Goal: Contribute content

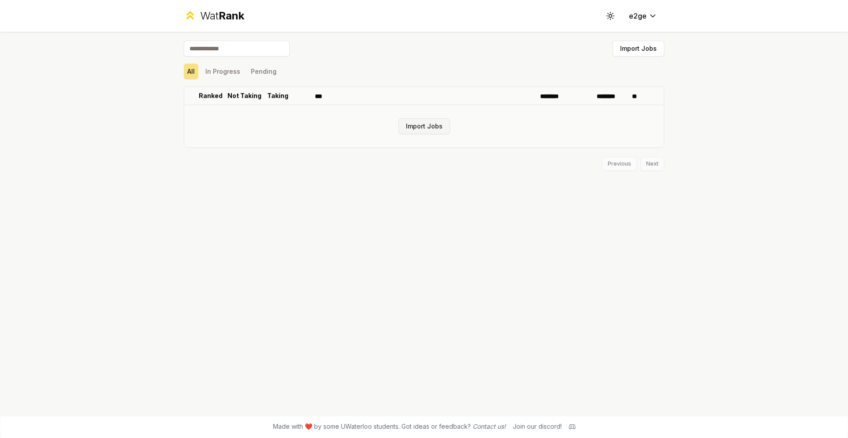
click at [414, 121] on button "Import Jobs" at bounding box center [425, 126] width 52 height 16
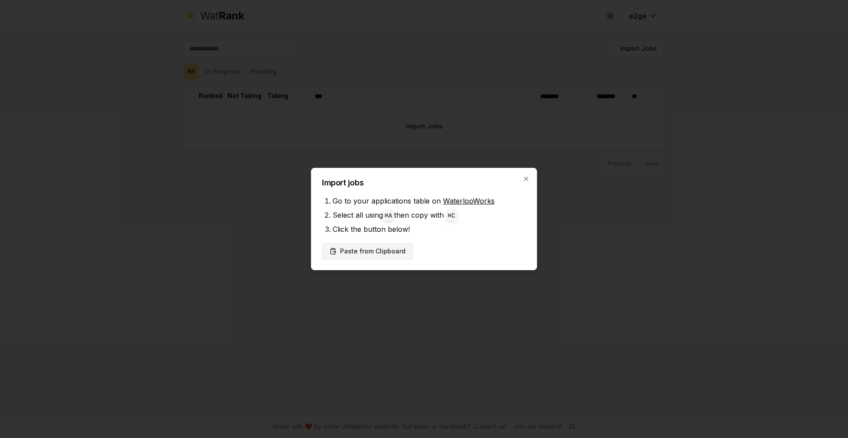
click at [389, 245] on button "Paste from Clipboard" at bounding box center [367, 251] width 91 height 16
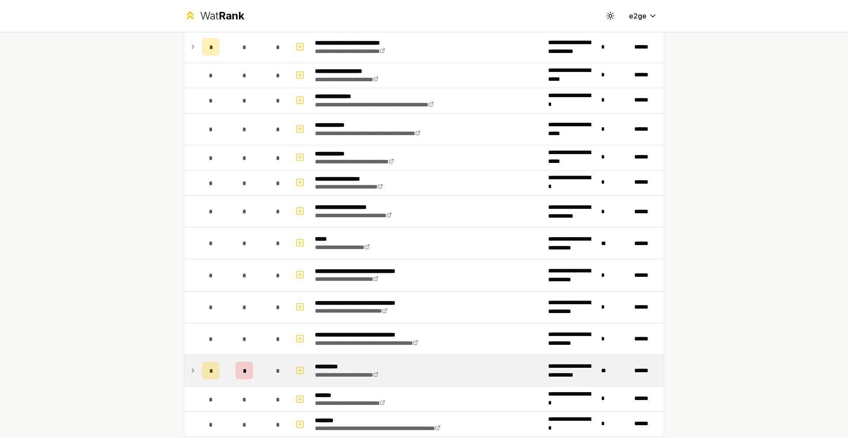
scroll to position [349, 0]
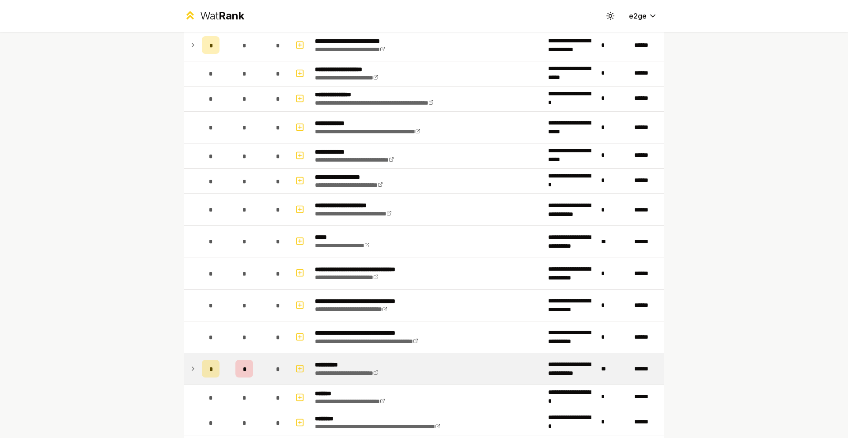
click at [197, 364] on icon at bounding box center [193, 369] width 7 height 11
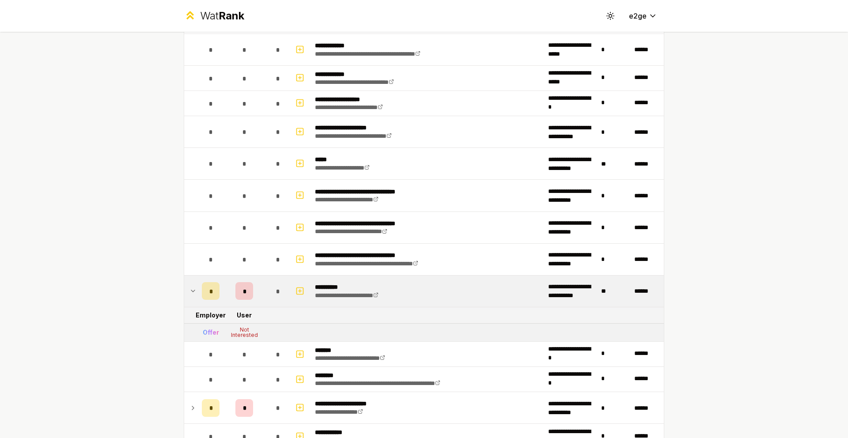
scroll to position [428, 0]
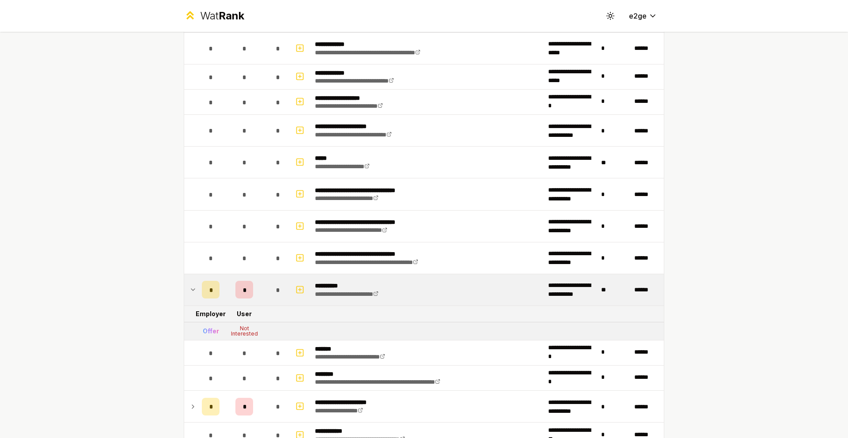
click at [219, 327] on div "Offer" at bounding box center [211, 331] width 16 height 9
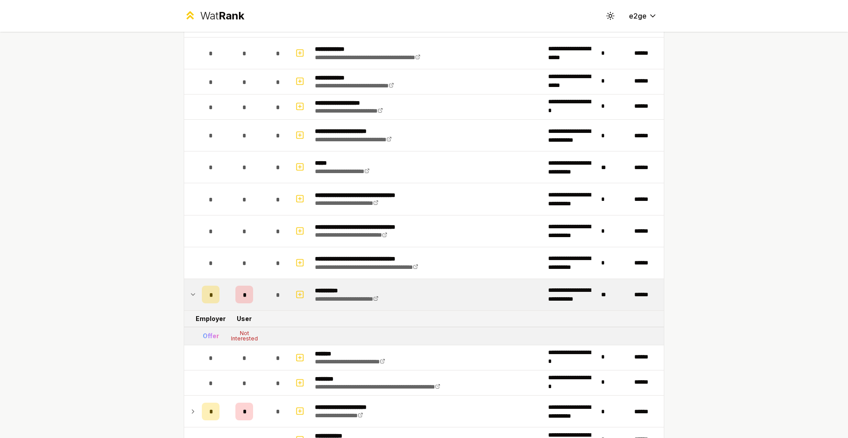
scroll to position [423, 0]
click at [197, 289] on icon at bounding box center [193, 294] width 7 height 11
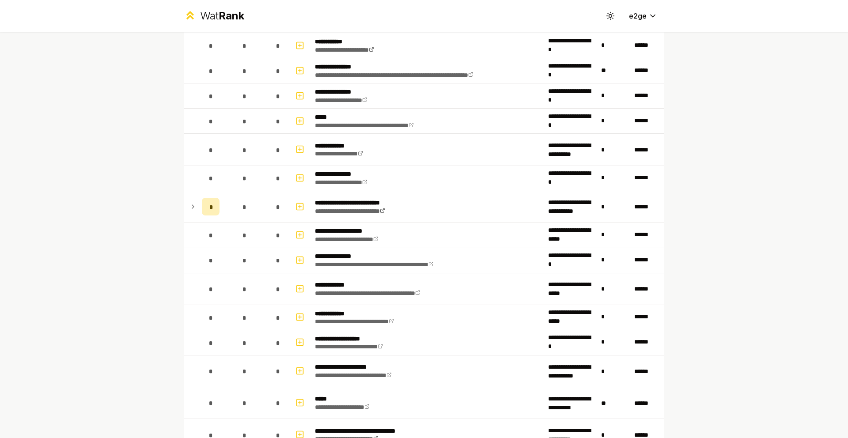
scroll to position [0, 0]
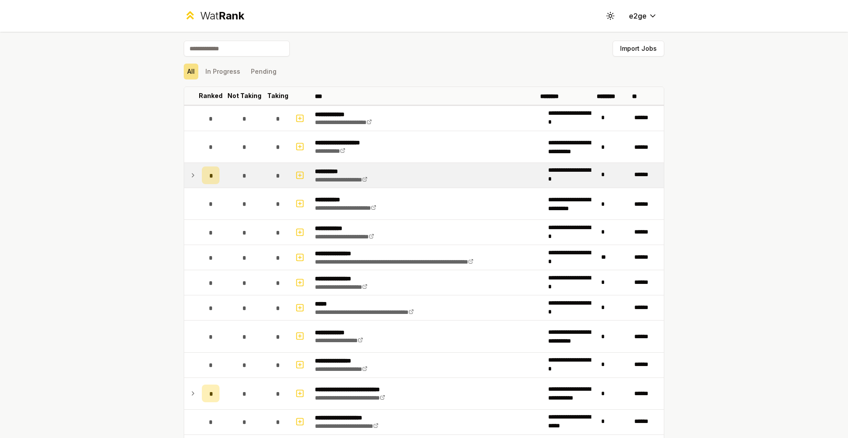
click at [197, 170] on icon at bounding box center [193, 175] width 7 height 11
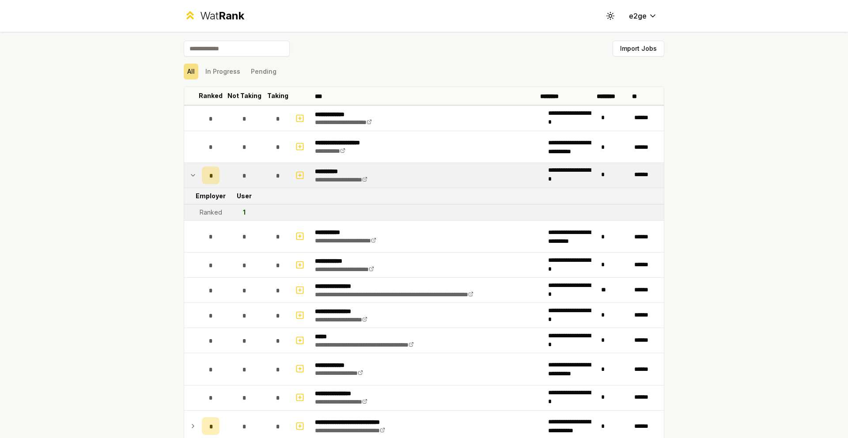
click at [197, 170] on icon at bounding box center [193, 175] width 7 height 11
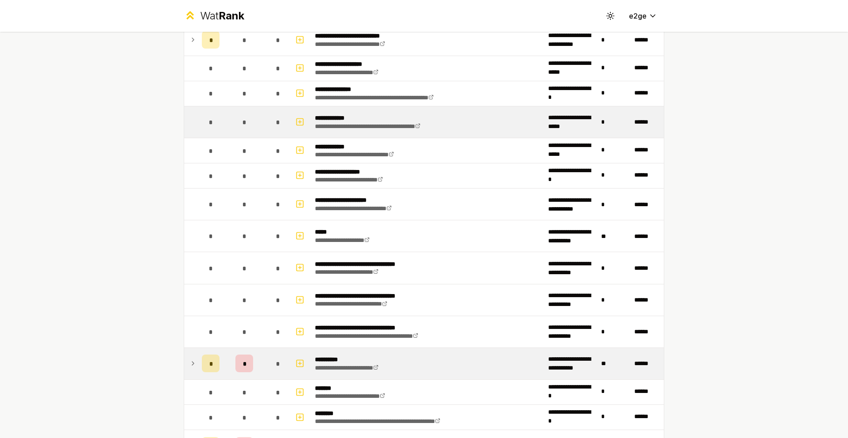
scroll to position [359, 0]
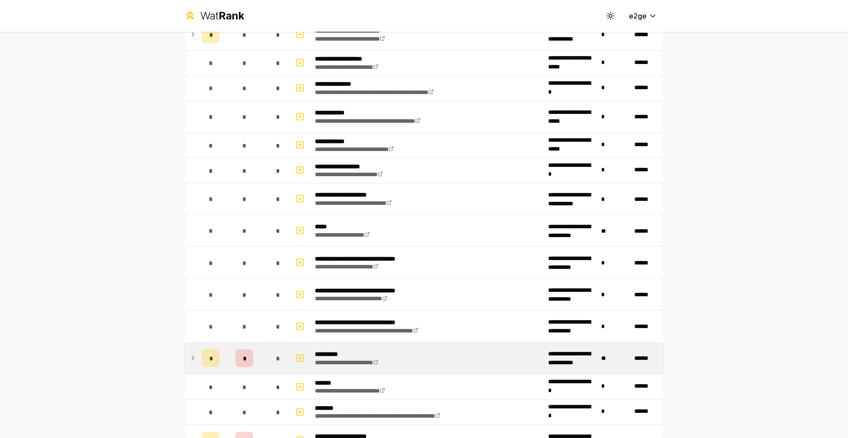
click at [198, 343] on td at bounding box center [191, 358] width 14 height 31
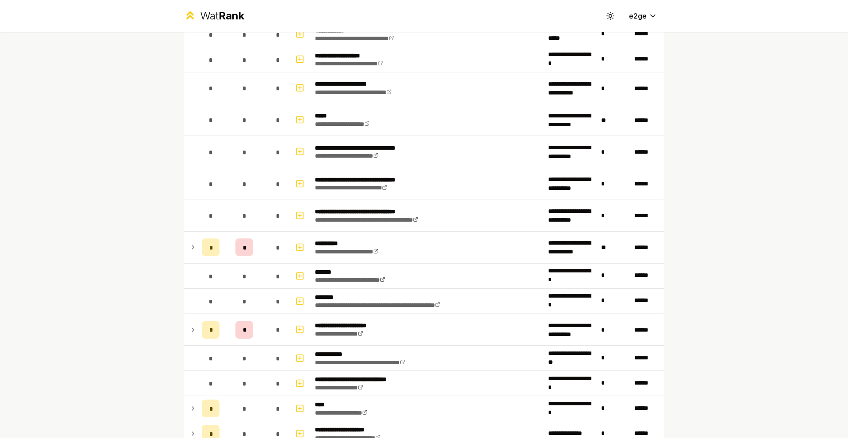
scroll to position [612, 0]
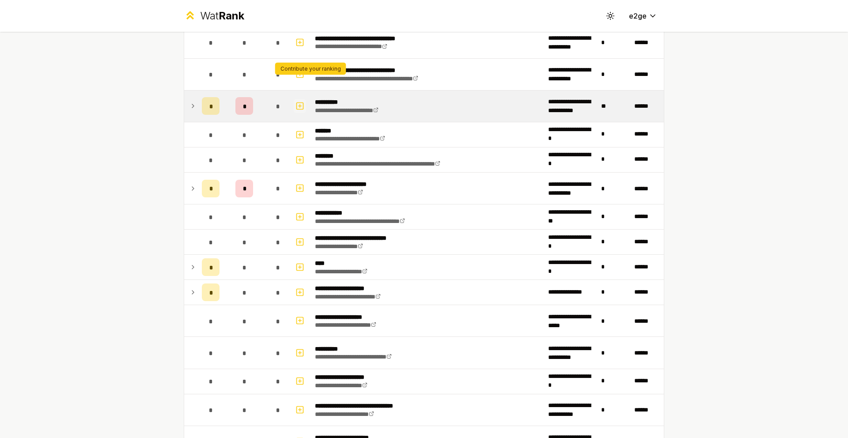
click at [304, 101] on icon "button" at bounding box center [300, 106] width 9 height 11
select select
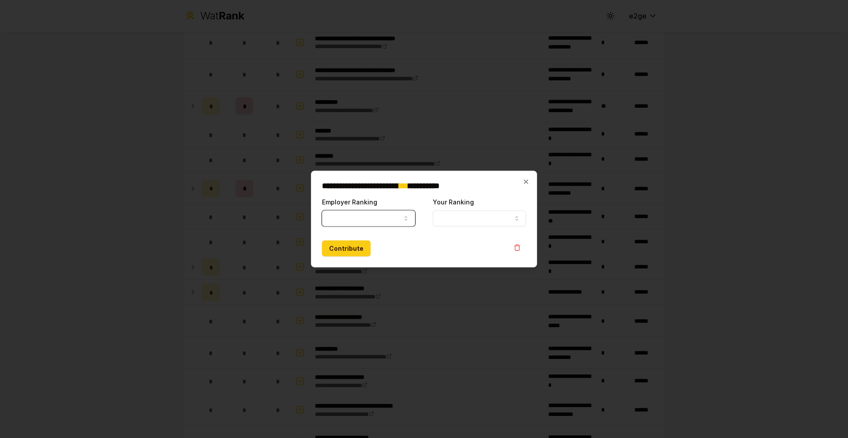
click at [493, 216] on button "Your Ranking" at bounding box center [479, 218] width 93 height 16
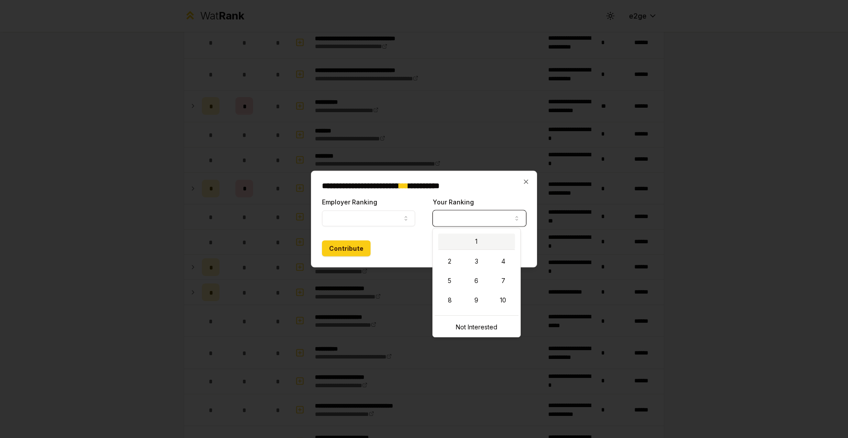
select select "*"
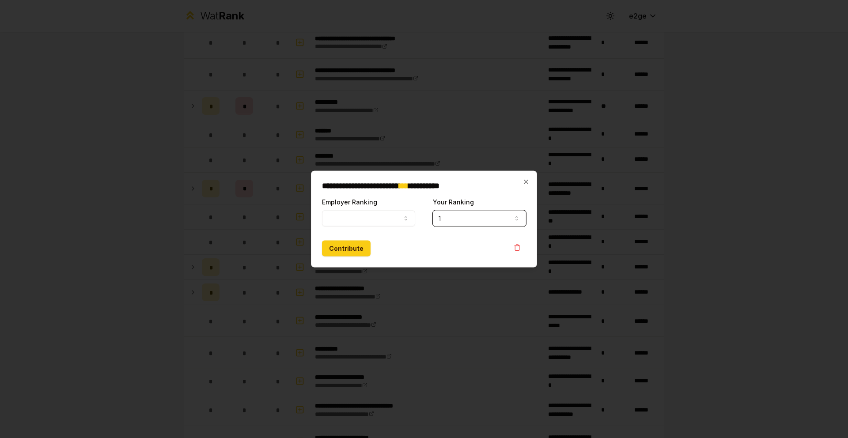
click at [400, 219] on button "Employer Ranking" at bounding box center [368, 218] width 93 height 16
select select "******"
click at [358, 249] on button "Contribute" at bounding box center [346, 248] width 49 height 16
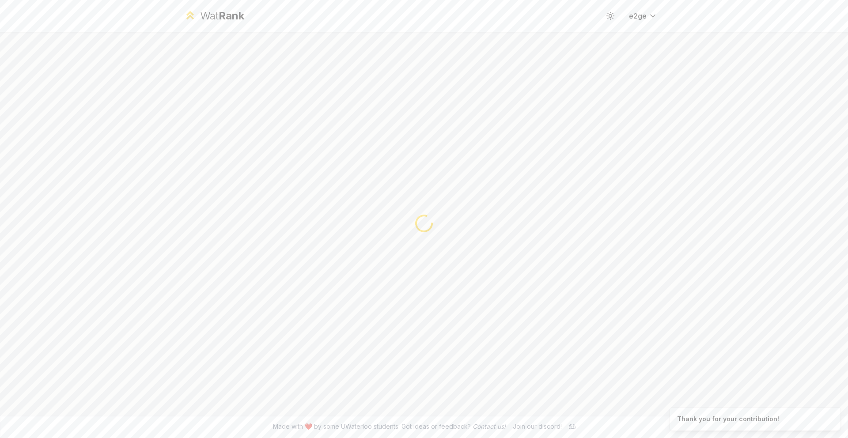
scroll to position [0, 0]
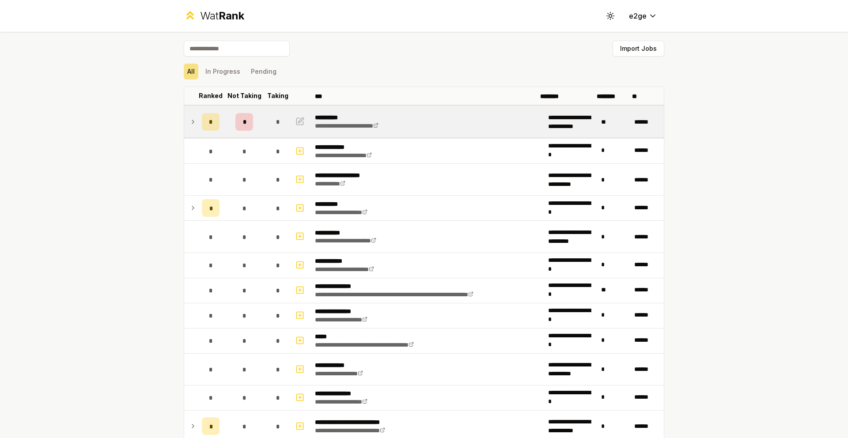
click at [197, 119] on icon at bounding box center [193, 122] width 7 height 11
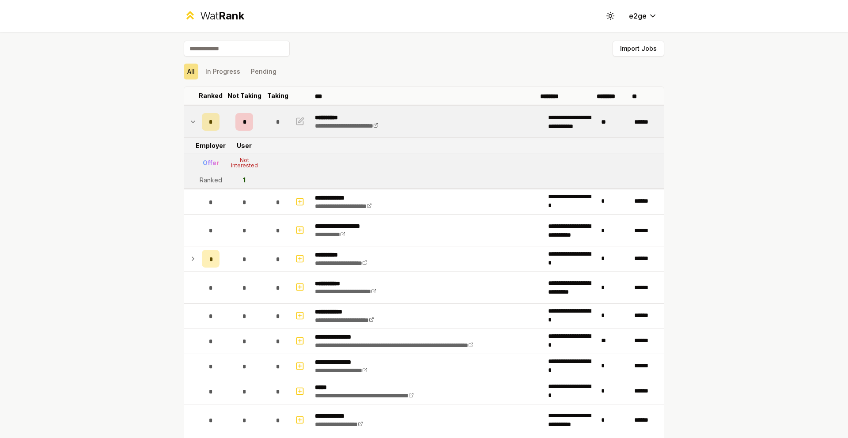
click at [197, 119] on icon at bounding box center [193, 122] width 7 height 11
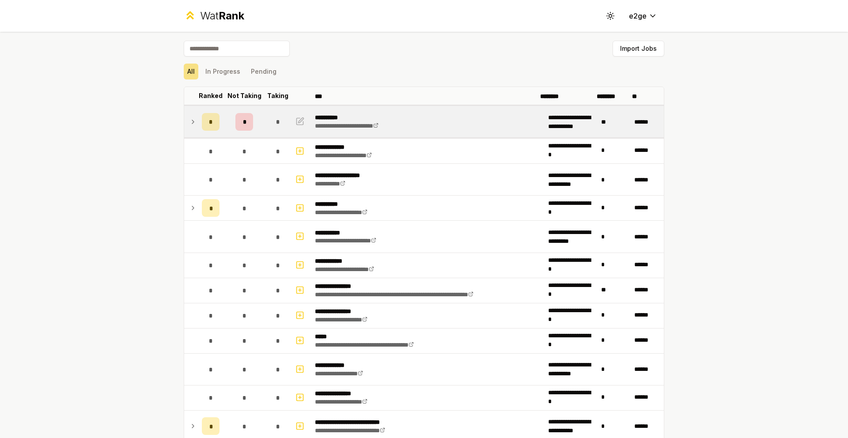
click at [197, 117] on icon at bounding box center [193, 122] width 7 height 11
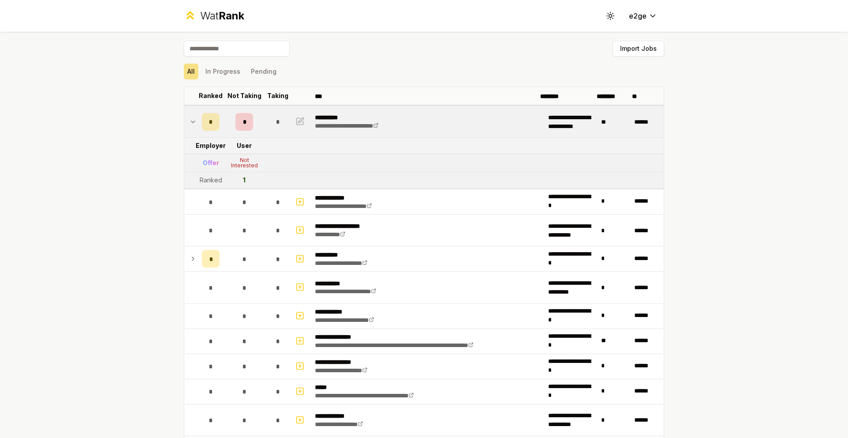
click at [253, 118] on div "*" at bounding box center [245, 122] width 18 height 18
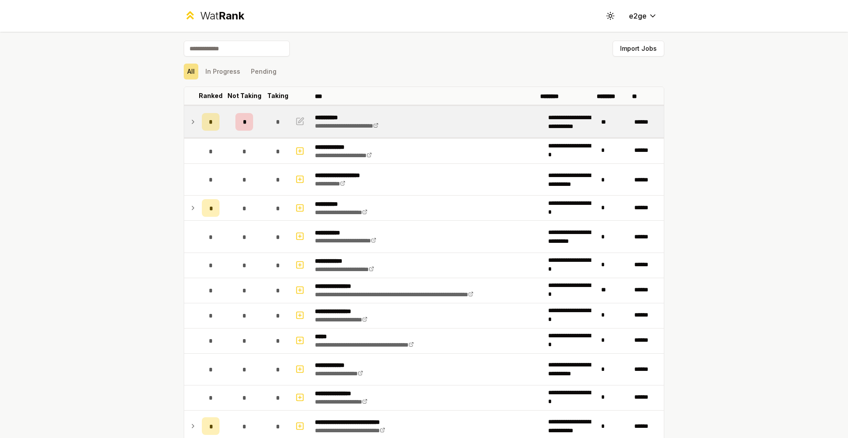
click at [253, 118] on div "*" at bounding box center [245, 122] width 18 height 18
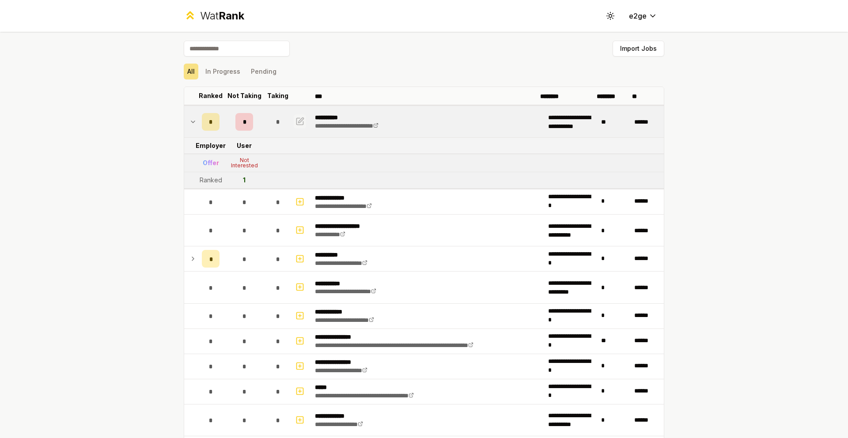
click at [304, 117] on icon "button" at bounding box center [300, 121] width 9 height 11
select select "******"
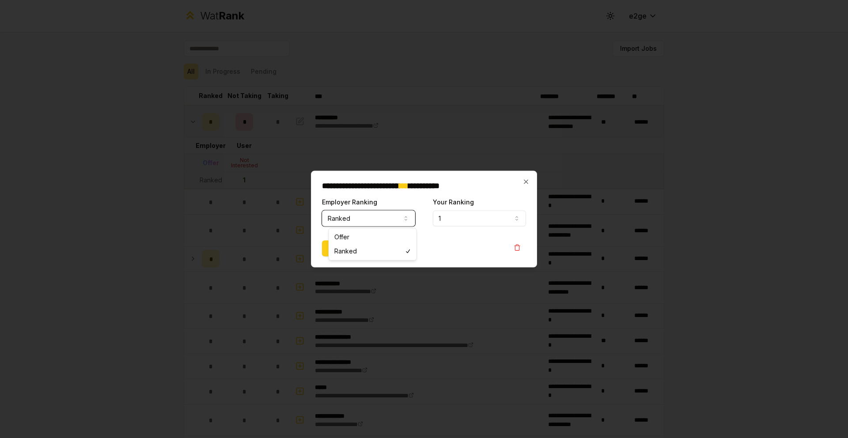
click at [407, 223] on button "Ranked" at bounding box center [368, 218] width 93 height 16
click at [437, 204] on label "Your Ranking" at bounding box center [453, 202] width 41 height 8
click at [437, 210] on button "1" at bounding box center [479, 218] width 93 height 16
click at [471, 217] on button "1" at bounding box center [479, 218] width 93 height 16
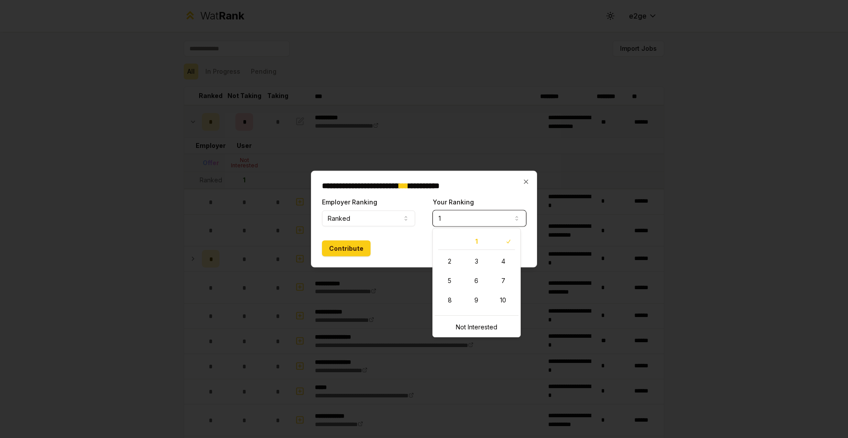
click at [499, 184] on h2 "**********" at bounding box center [417, 186] width 191 height 8
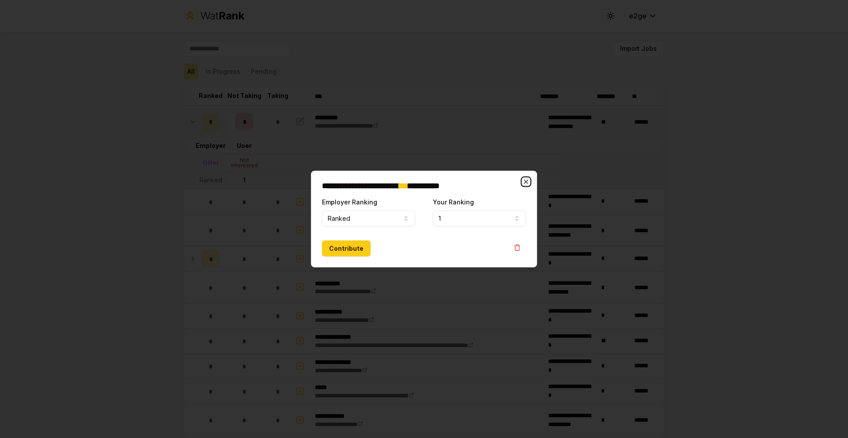
click at [523, 182] on icon "button" at bounding box center [526, 182] width 7 height 7
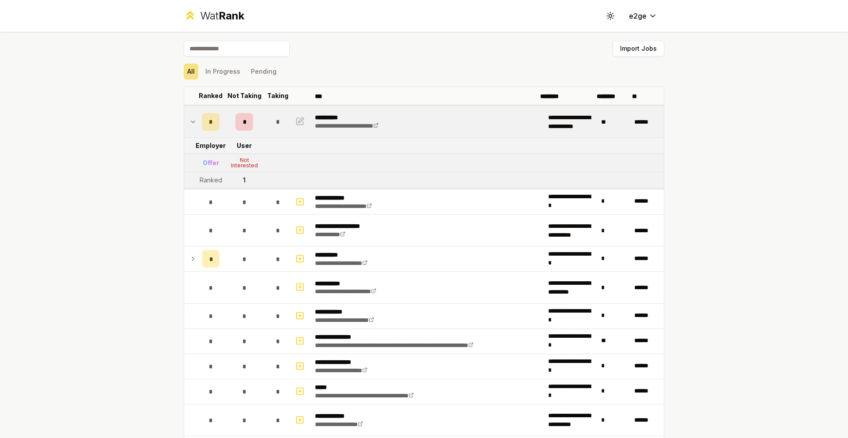
click at [404, 72] on div "All In Progress Pending" at bounding box center [424, 72] width 481 height 16
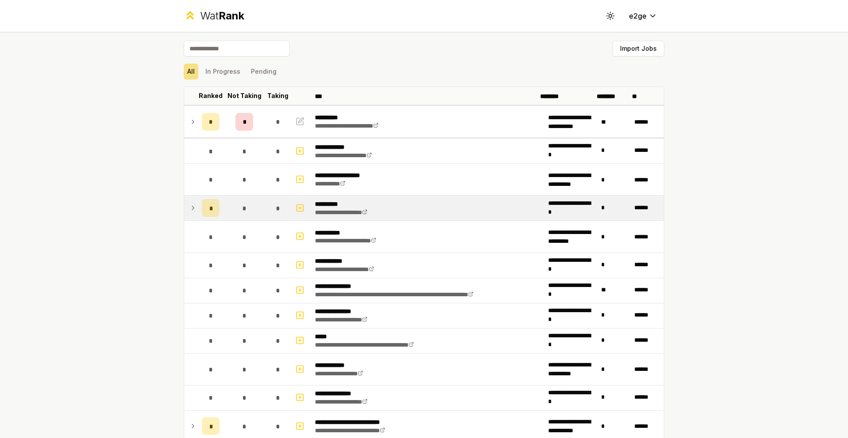
click at [198, 205] on td at bounding box center [191, 208] width 14 height 25
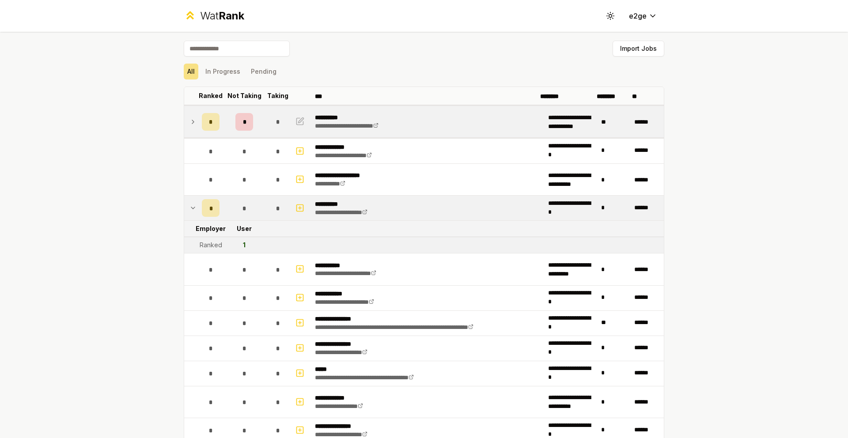
click at [197, 117] on icon at bounding box center [193, 122] width 7 height 11
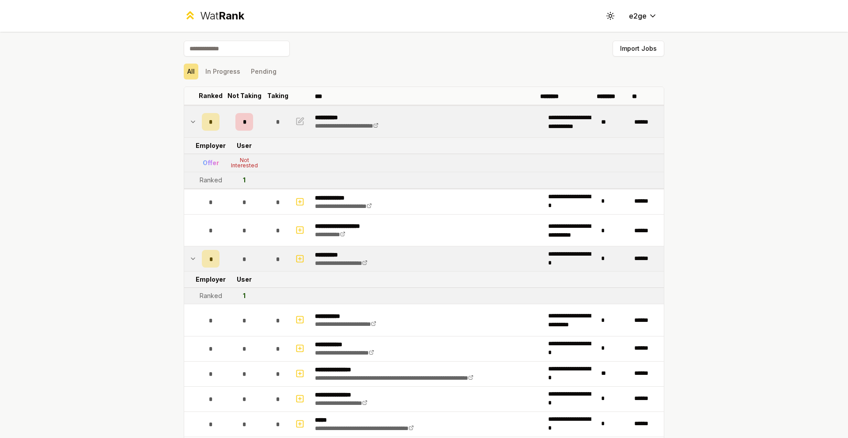
click at [197, 117] on icon at bounding box center [193, 122] width 7 height 11
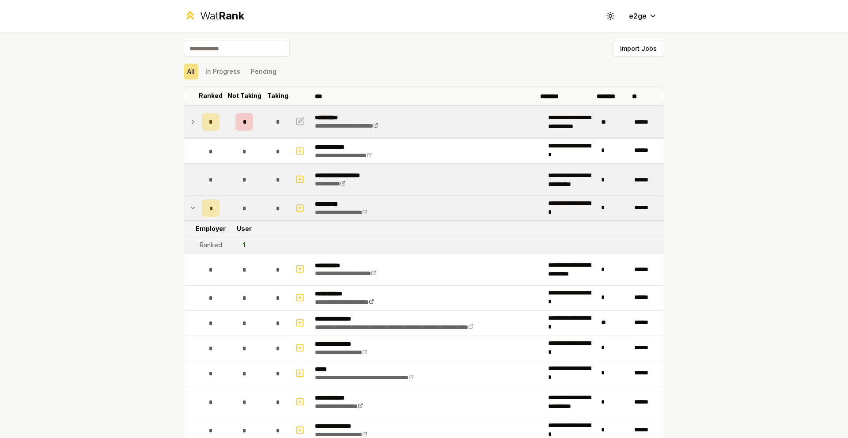
scroll to position [245, 0]
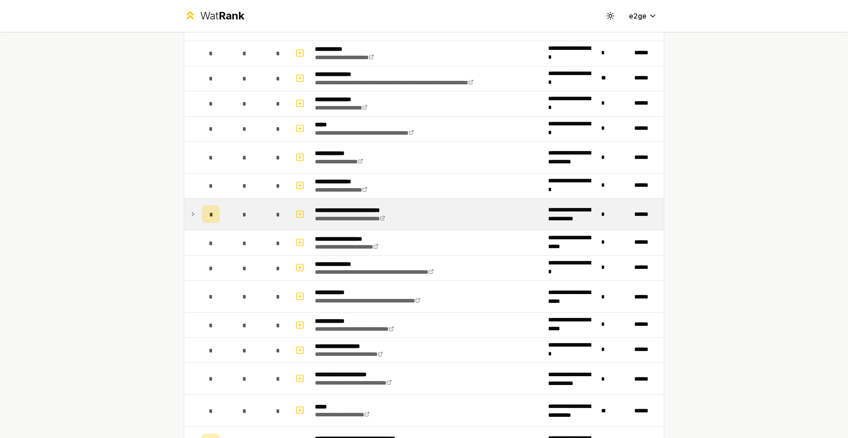
click at [197, 209] on icon at bounding box center [193, 214] width 7 height 11
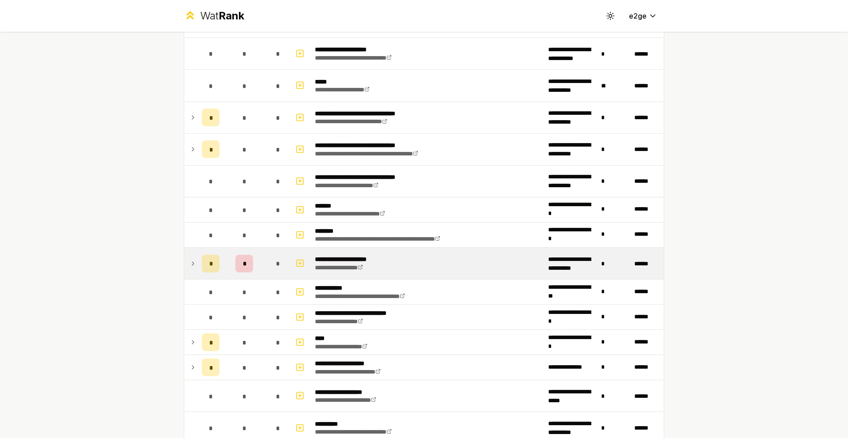
scroll to position [664, 0]
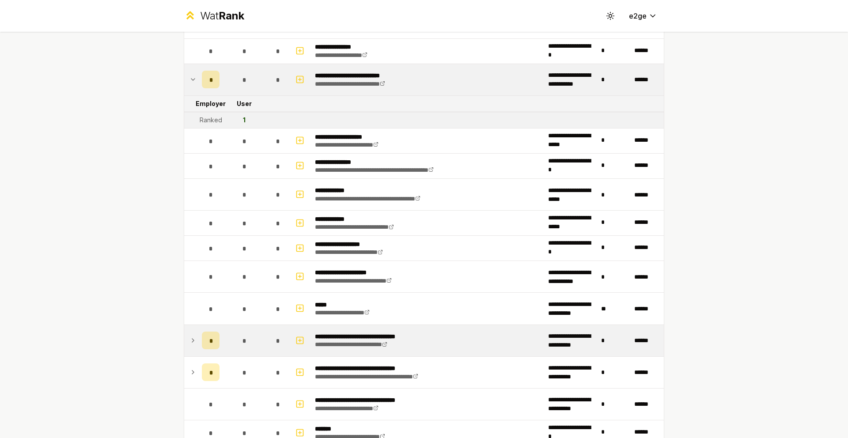
click at [197, 335] on icon at bounding box center [193, 340] width 7 height 11
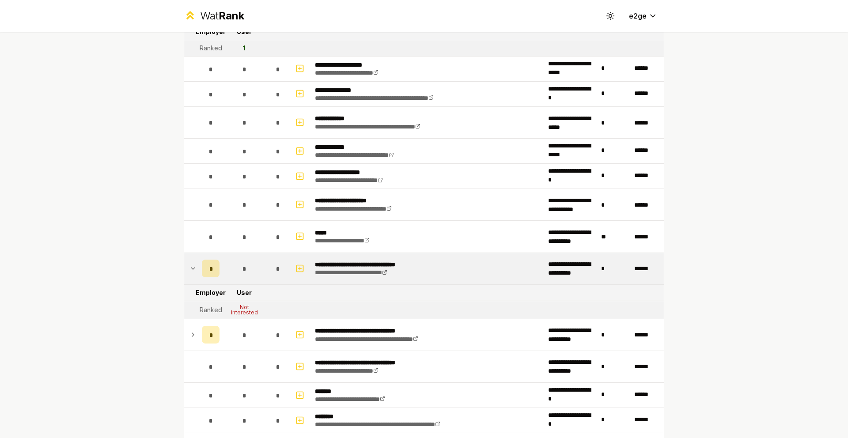
scroll to position [480, 0]
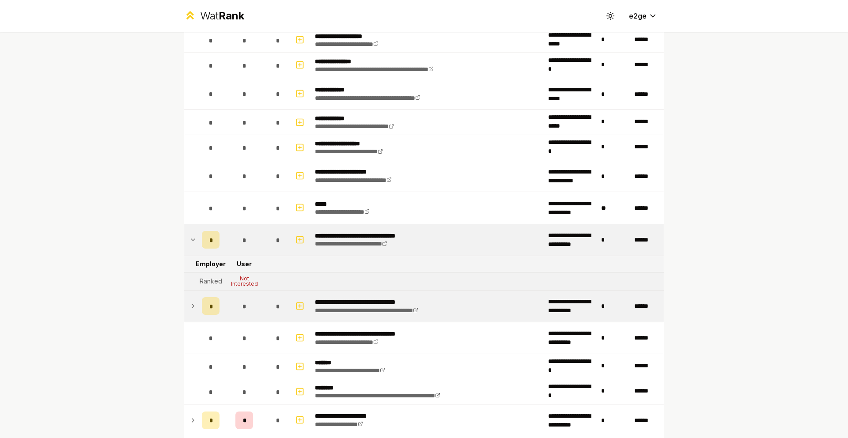
click at [198, 291] on td at bounding box center [191, 306] width 14 height 31
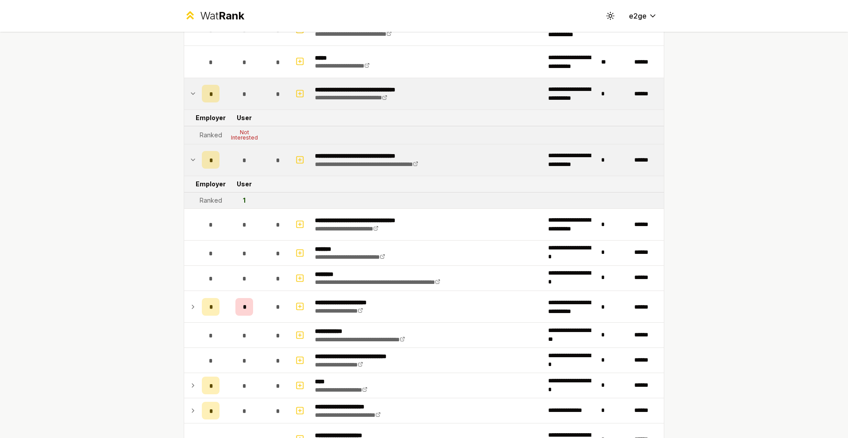
scroll to position [639, 0]
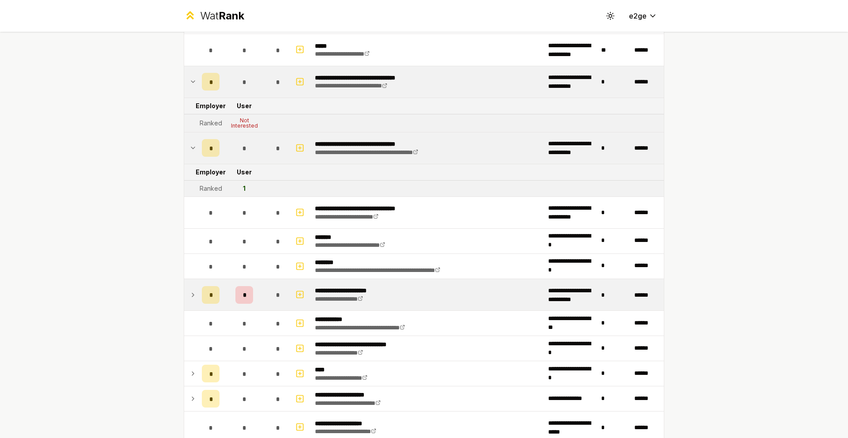
click at [197, 290] on icon at bounding box center [193, 295] width 7 height 11
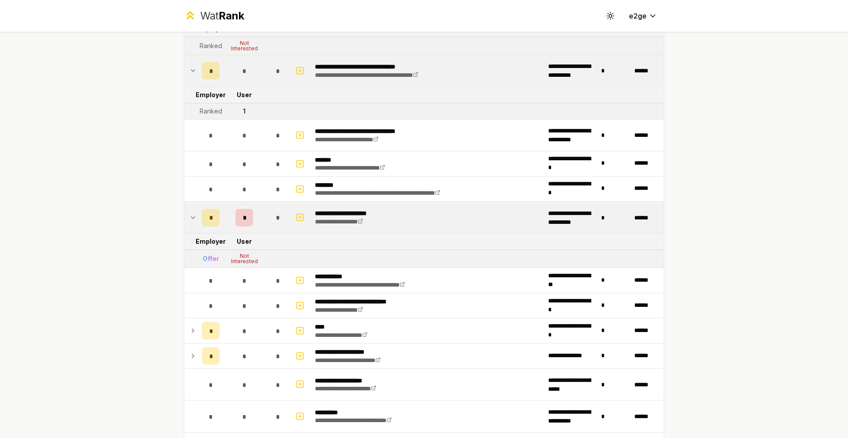
scroll to position [854, 0]
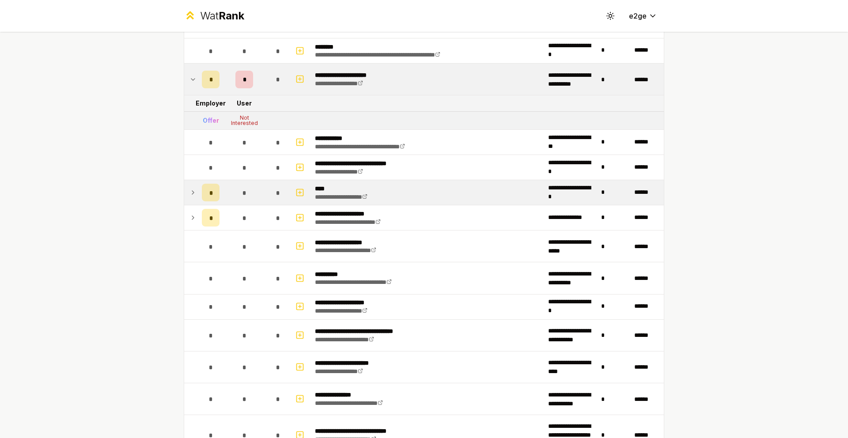
click at [197, 187] on icon at bounding box center [193, 192] width 7 height 11
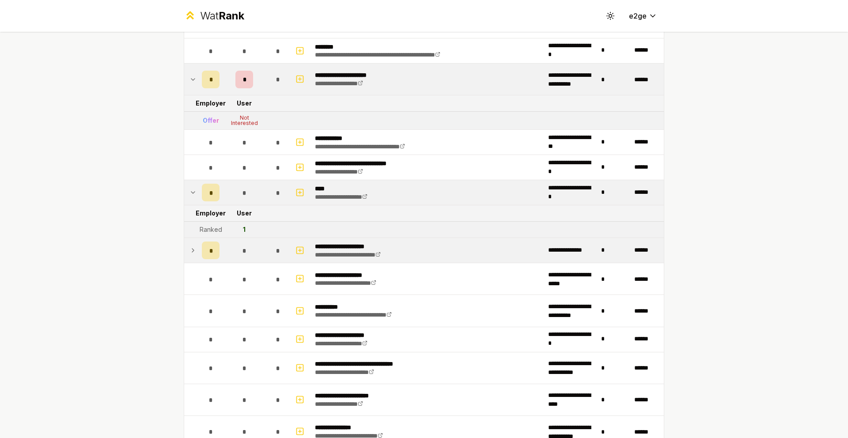
click at [198, 238] on td at bounding box center [191, 250] width 14 height 25
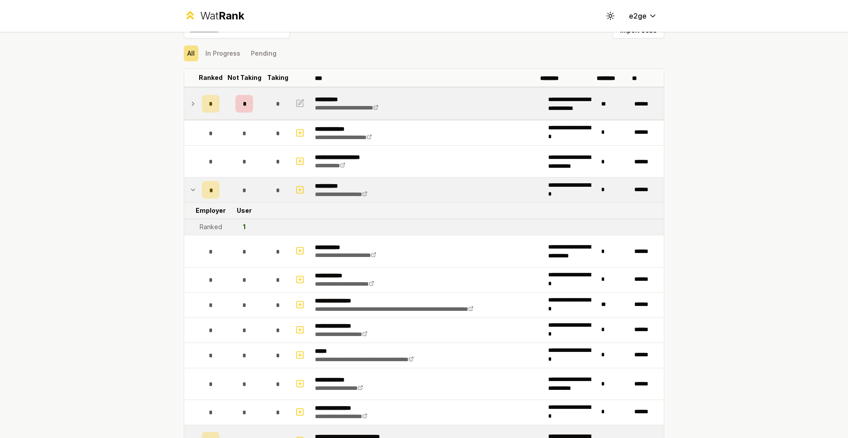
scroll to position [0, 0]
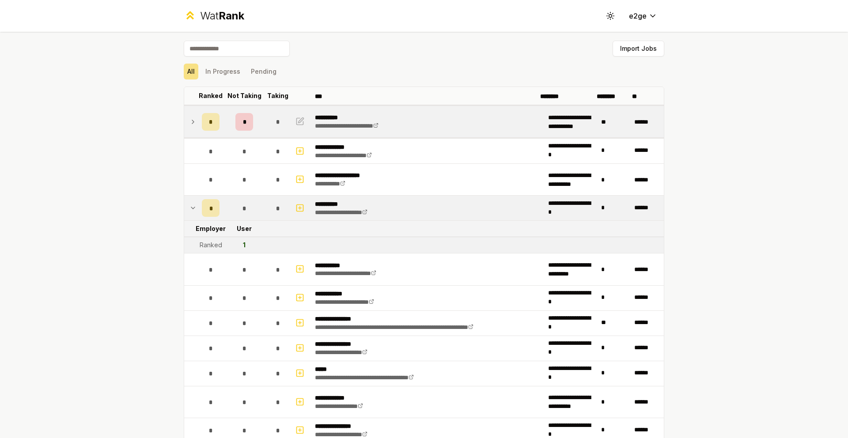
click at [197, 118] on icon at bounding box center [193, 122] width 7 height 11
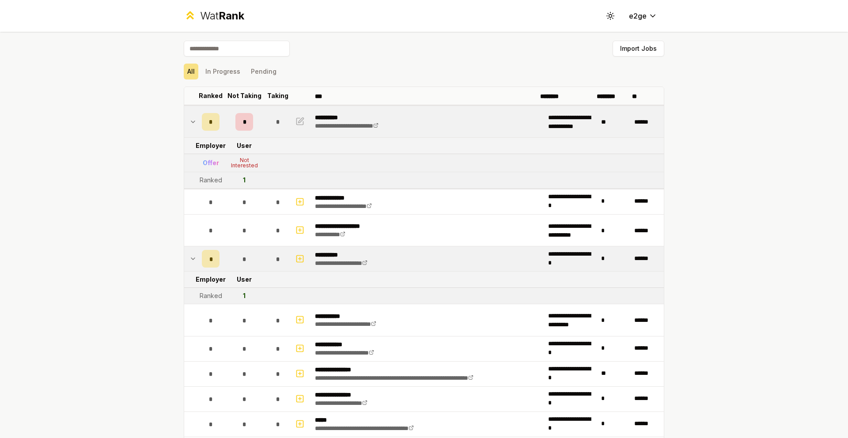
click at [309, 68] on div "All In Progress Pending" at bounding box center [424, 72] width 481 height 16
click at [626, 42] on button "Import Jobs" at bounding box center [639, 49] width 52 height 16
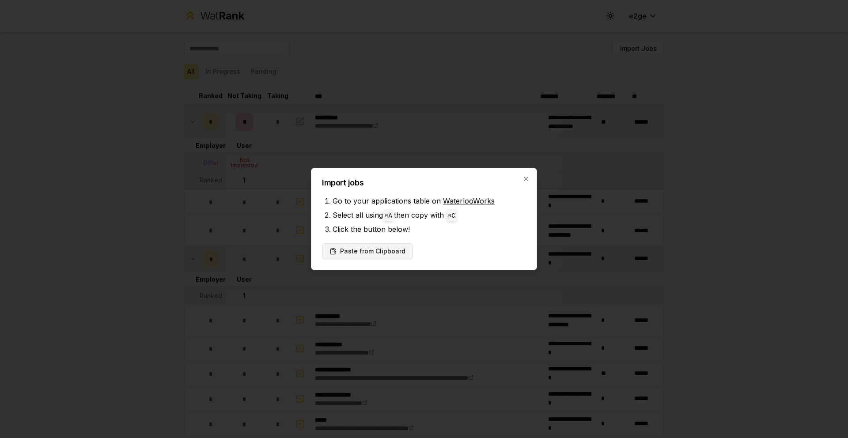
click at [379, 247] on button "Paste from Clipboard" at bounding box center [367, 251] width 91 height 16
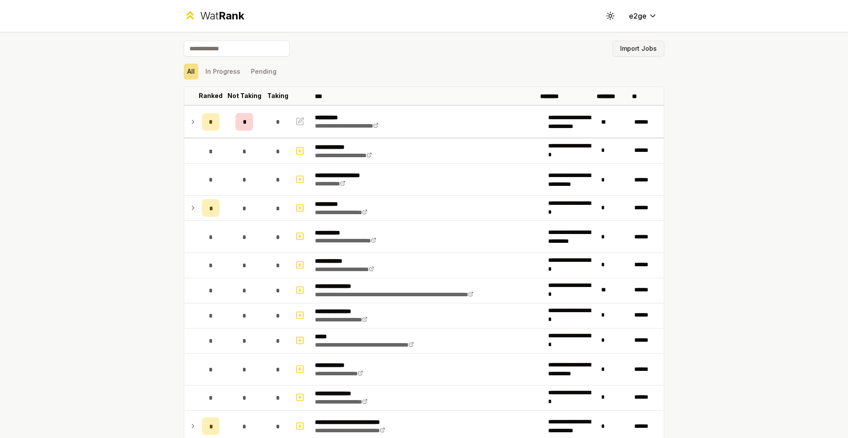
click at [613, 41] on button "Import Jobs" at bounding box center [639, 49] width 52 height 16
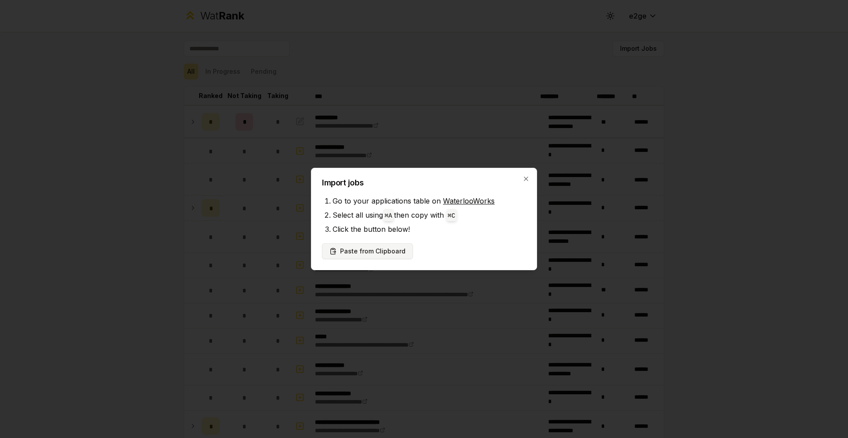
click at [356, 255] on button "Paste from Clipboard" at bounding box center [367, 251] width 91 height 16
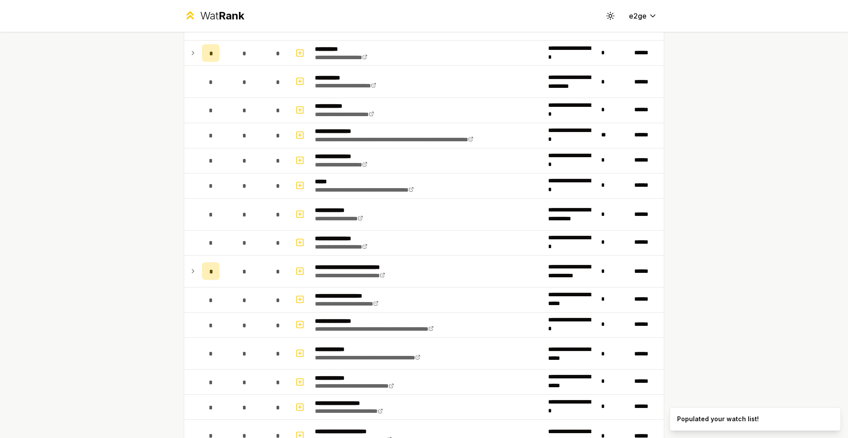
scroll to position [345, 0]
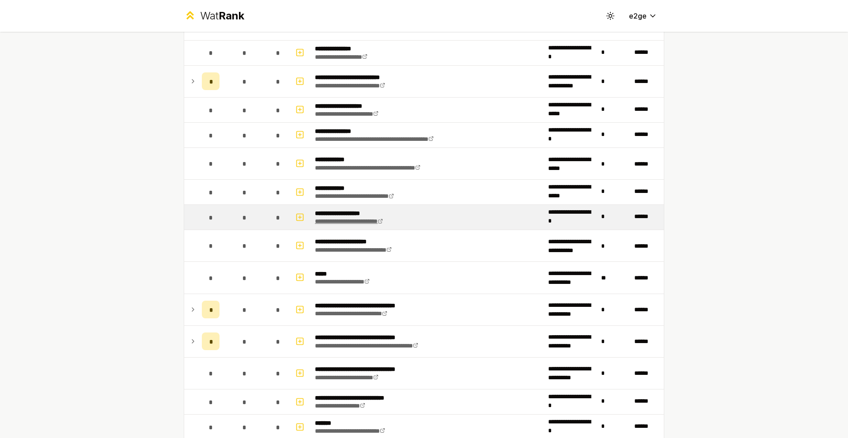
click at [362, 218] on link "**********" at bounding box center [349, 221] width 68 height 6
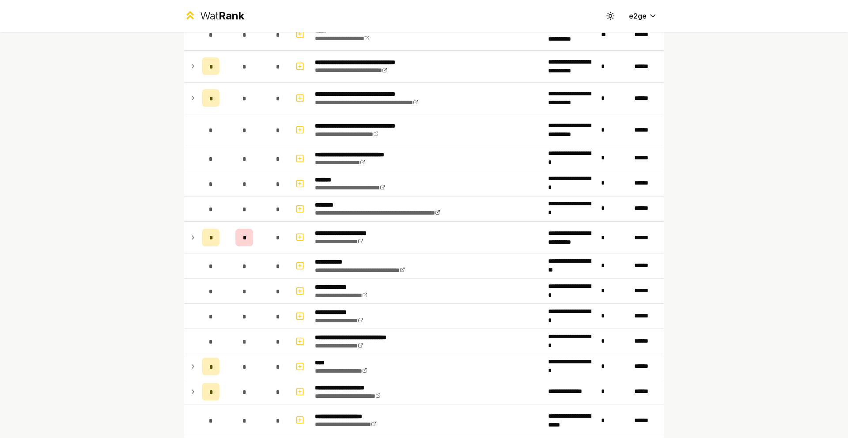
scroll to position [602, 0]
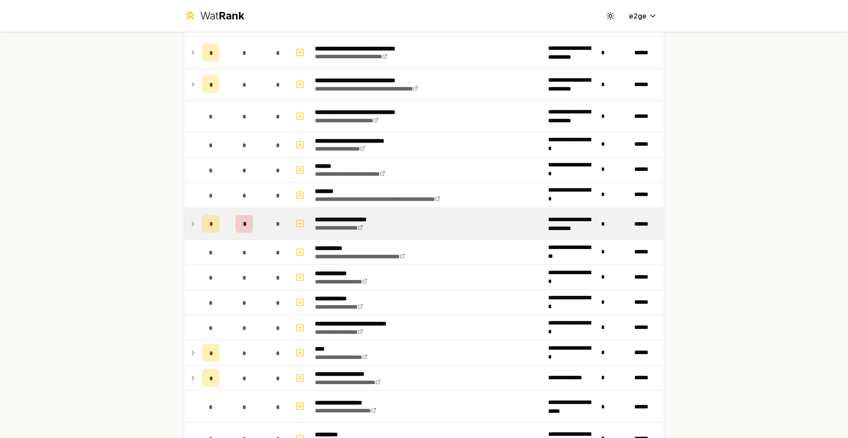
click at [197, 219] on icon at bounding box center [193, 224] width 7 height 11
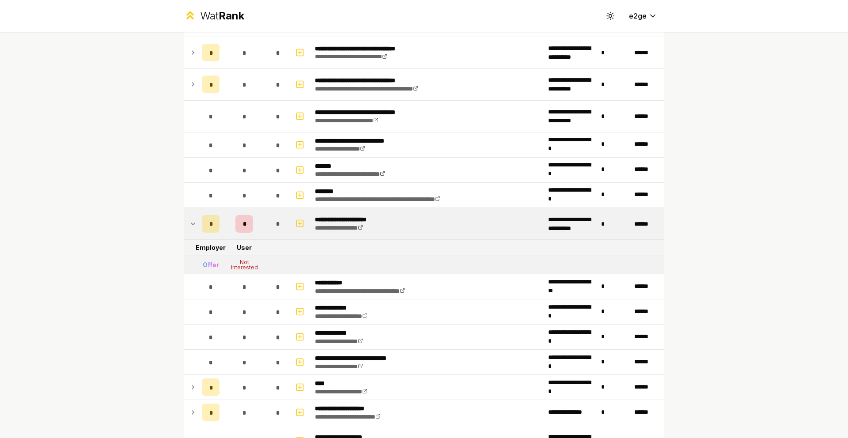
click at [197, 219] on icon at bounding box center [193, 224] width 7 height 11
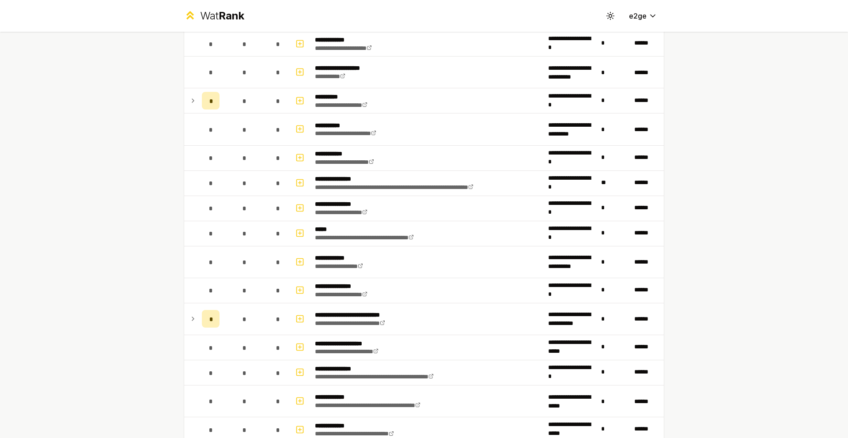
scroll to position [0, 0]
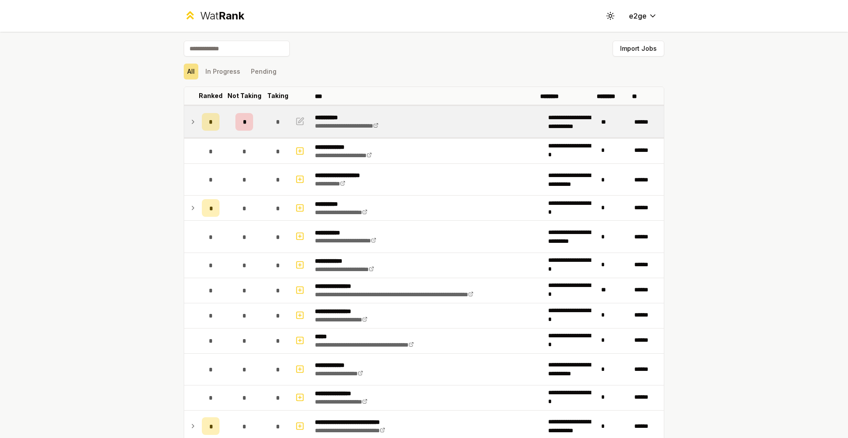
click at [197, 117] on icon at bounding box center [193, 122] width 7 height 11
click at [197, 118] on icon at bounding box center [193, 122] width 7 height 11
click at [197, 117] on icon at bounding box center [193, 122] width 7 height 11
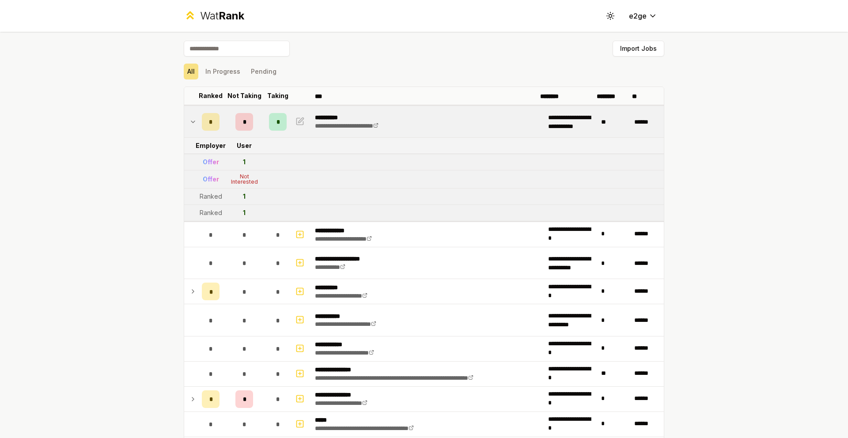
click at [197, 117] on icon at bounding box center [193, 122] width 7 height 11
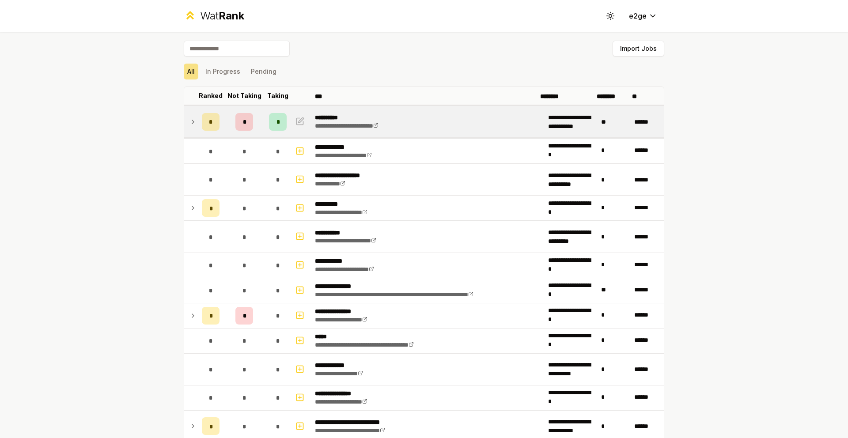
click at [198, 119] on td at bounding box center [191, 121] width 14 height 31
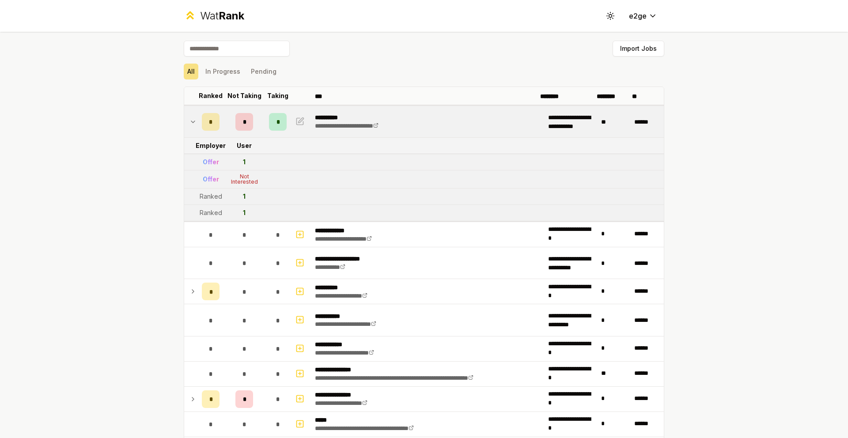
click at [198, 119] on td at bounding box center [191, 121] width 14 height 31
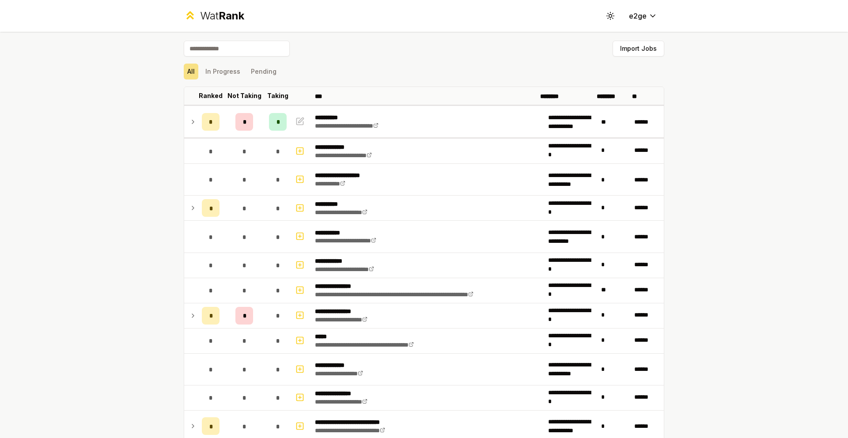
click at [394, 48] on div "Import Jobs" at bounding box center [424, 50] width 481 height 19
